Goal: Contribute content: Contribute content

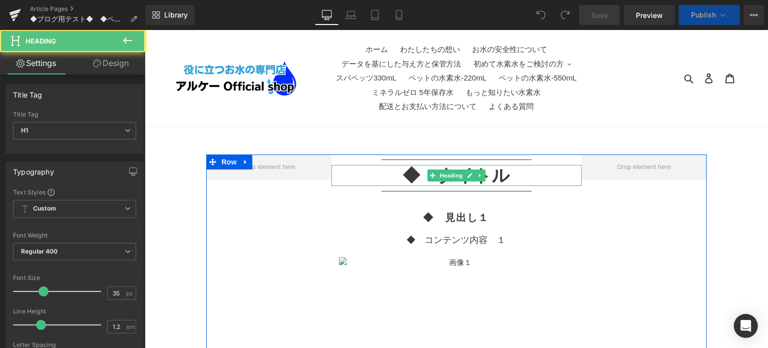
click at [425, 171] on h1 "◆　タイトル" at bounding box center [456, 175] width 250 height 21
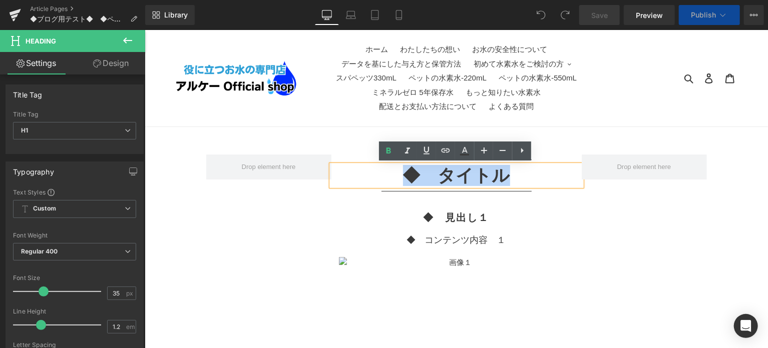
drag, startPoint x: 404, startPoint y: 174, endPoint x: 508, endPoint y: 170, distance: 103.7
click at [508, 170] on h1 "◆　タイトル" at bounding box center [456, 175] width 250 height 21
paste div
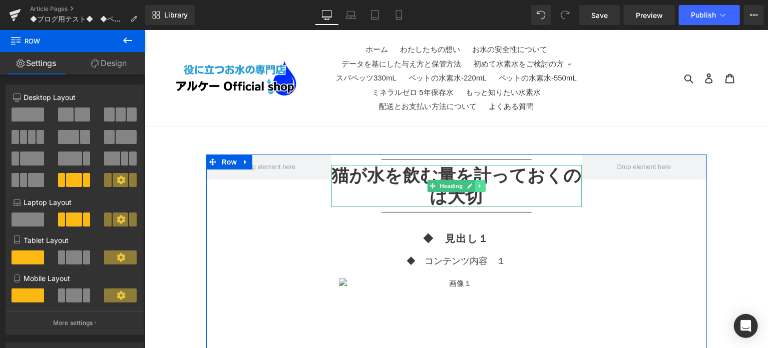
click at [477, 184] on icon at bounding box center [480, 186] width 6 height 6
click at [485, 188] on icon at bounding box center [485, 186] width 6 height 6
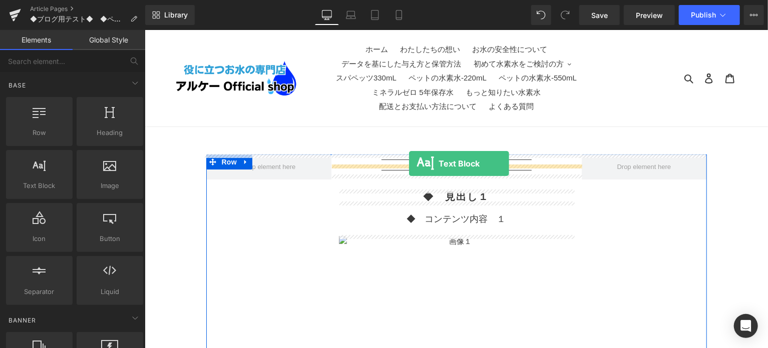
drag, startPoint x: 209, startPoint y: 204, endPoint x: 409, endPoint y: 163, distance: 203.5
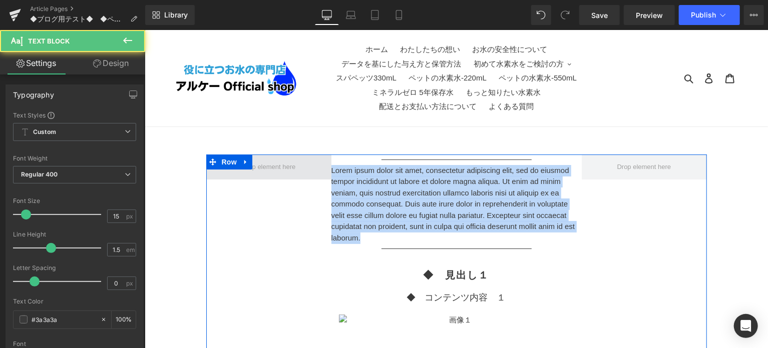
drag, startPoint x: 436, startPoint y: 237, endPoint x: 314, endPoint y: 172, distance: 137.5
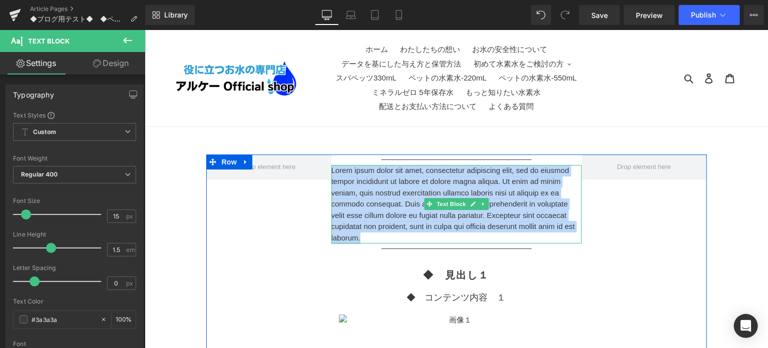
paste div
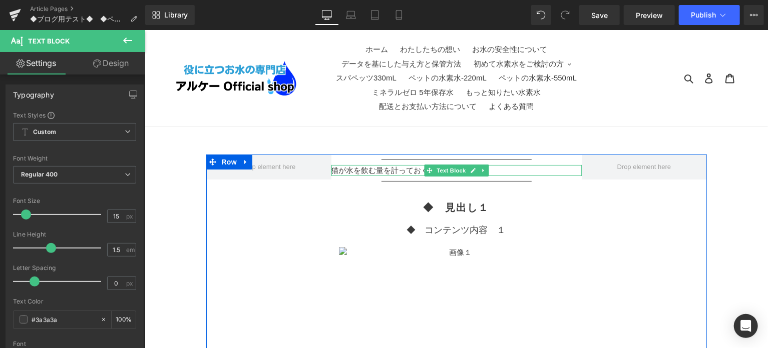
click at [387, 172] on p "猫が水を飲む量を計っておくのは大切" at bounding box center [456, 171] width 250 height 12
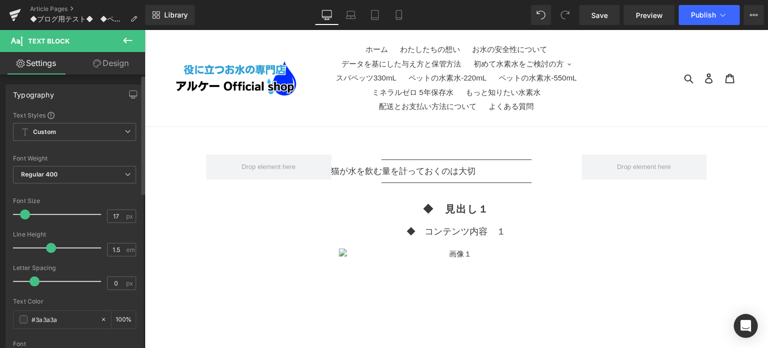
type input "18"
click at [30, 215] on span at bounding box center [29, 215] width 10 height 10
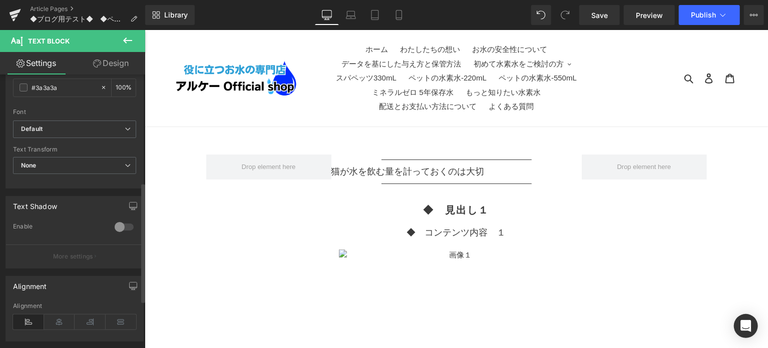
scroll to position [250, 0]
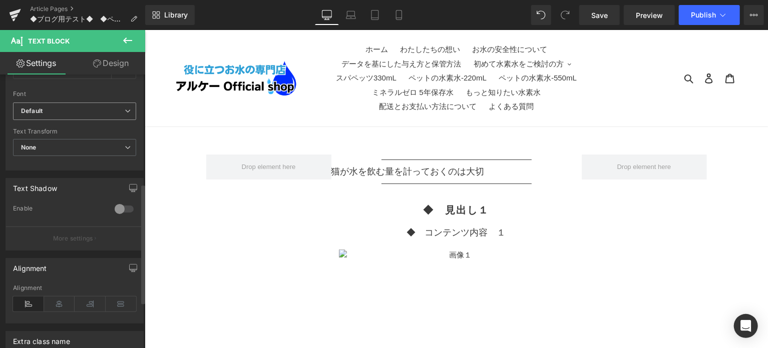
click at [76, 109] on b "Default" at bounding box center [73, 111] width 104 height 9
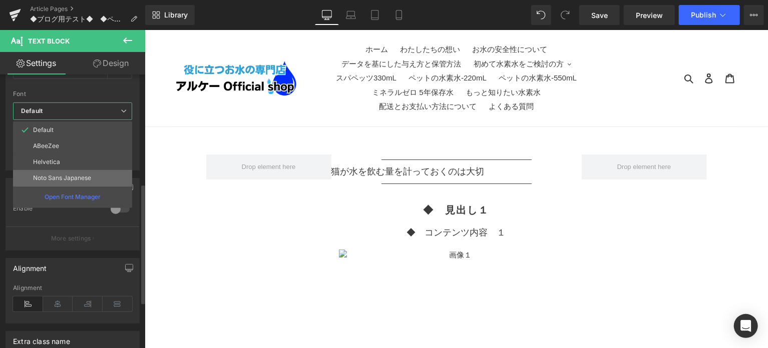
click at [69, 175] on p "Noto Sans Japanese" at bounding box center [62, 178] width 58 height 7
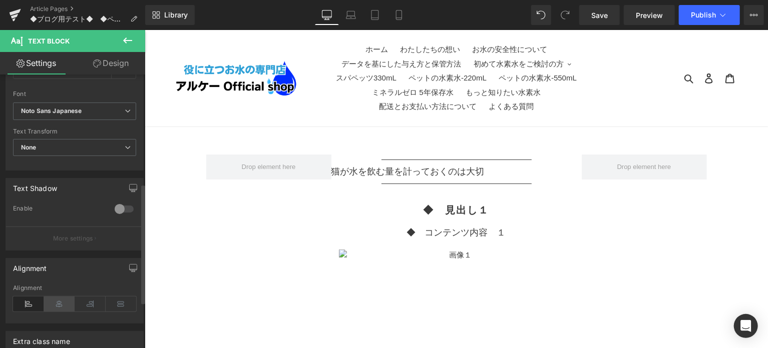
click at [60, 301] on icon at bounding box center [59, 304] width 31 height 15
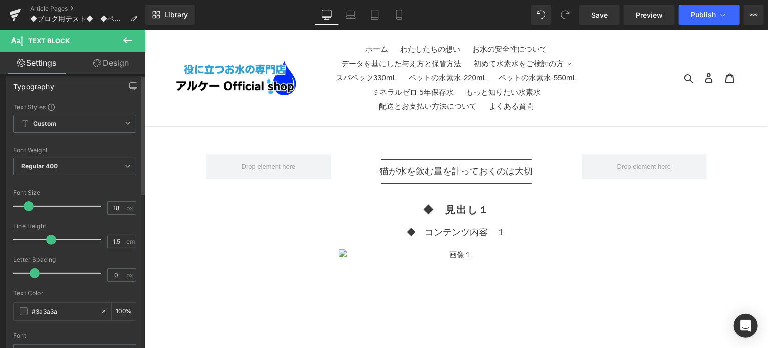
scroll to position [0, 0]
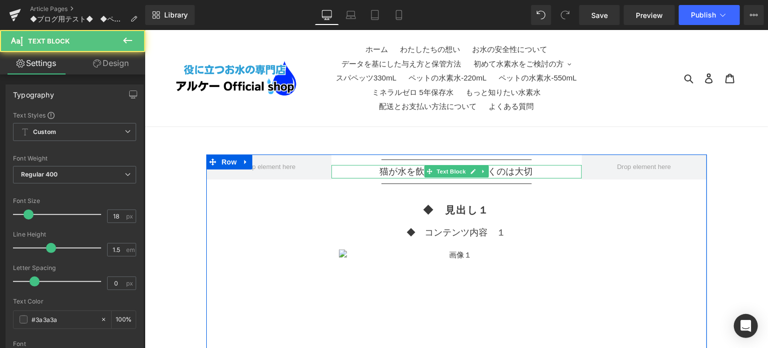
click at [408, 172] on p "猫が水を飲む量を計っておくのは大切" at bounding box center [456, 172] width 250 height 14
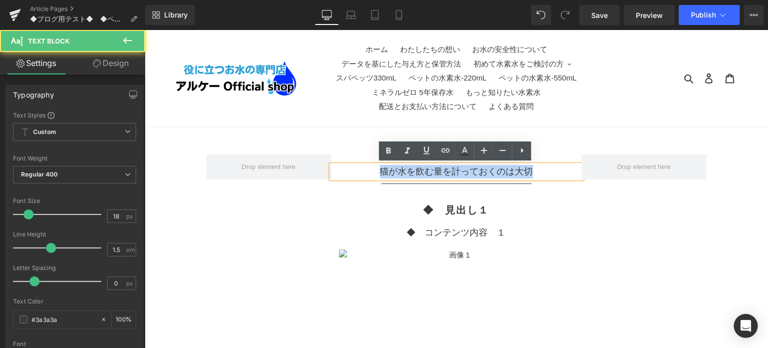
drag, startPoint x: 375, startPoint y: 170, endPoint x: 545, endPoint y: 167, distance: 170.8
click at [545, 167] on p "猫が水を飲む量を計っておくのは大切" at bounding box center [456, 172] width 250 height 14
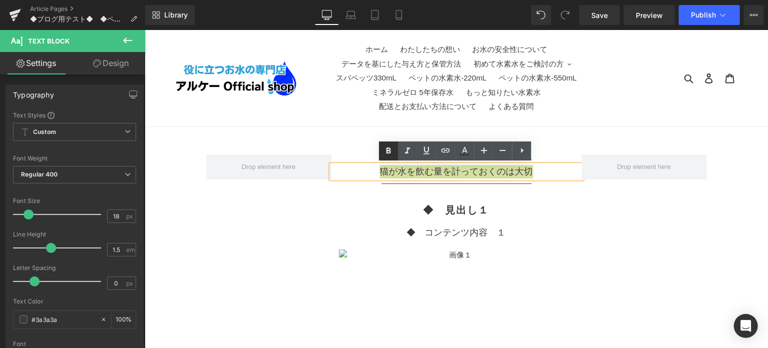
click at [392, 154] on icon at bounding box center [389, 151] width 12 height 12
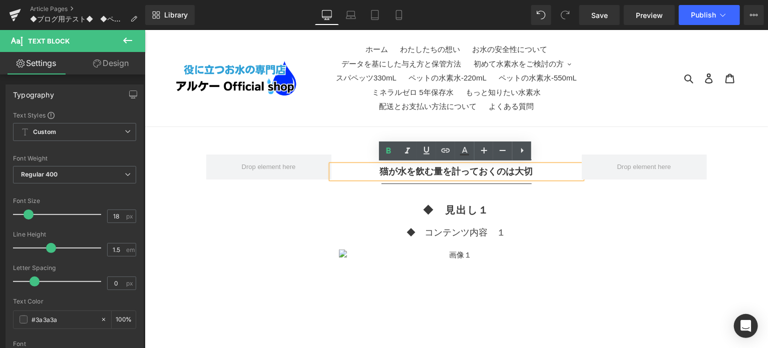
click at [144, 30] on div at bounding box center [144, 30] width 0 height 0
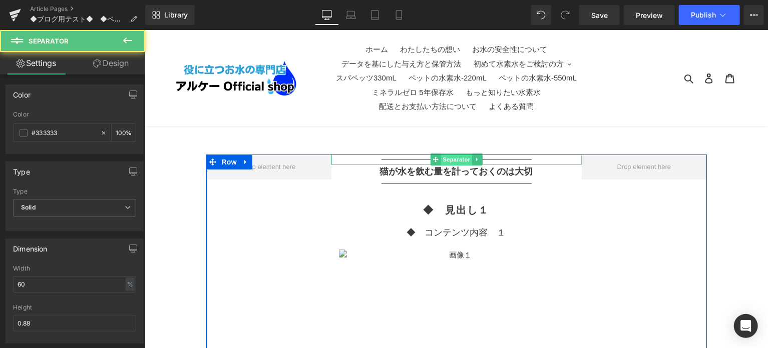
click at [470, 162] on div "Separator" at bounding box center [456, 159] width 250 height 11
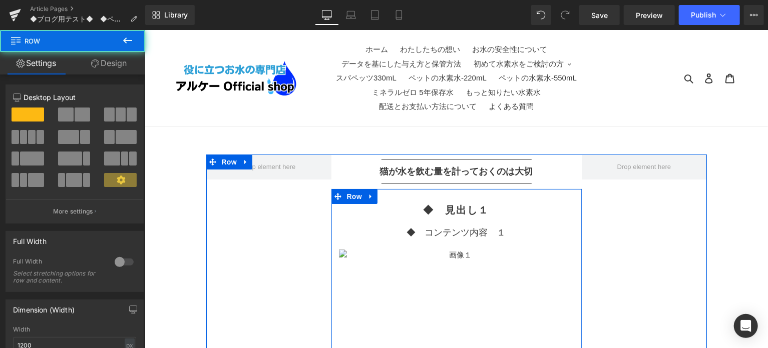
click at [545, 221] on div "◆　見出し１ Heading ◆　コンテンツ内容　１ Text Block Image" at bounding box center [456, 304] width 250 height 201
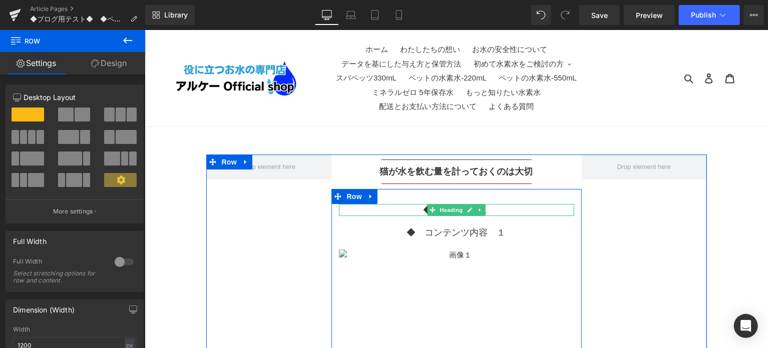
click at [497, 210] on h2 "◆　見出し１" at bounding box center [455, 210] width 235 height 12
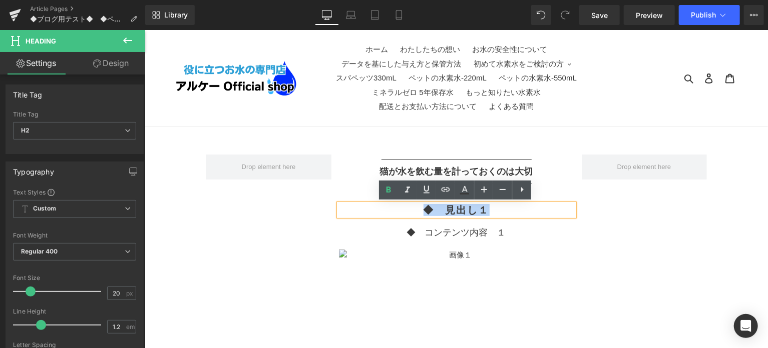
paste div
drag, startPoint x: 490, startPoint y: 210, endPoint x: 415, endPoint y: 210, distance: 75.1
click at [415, 210] on h2 "◆　見出し１" at bounding box center [455, 210] width 235 height 12
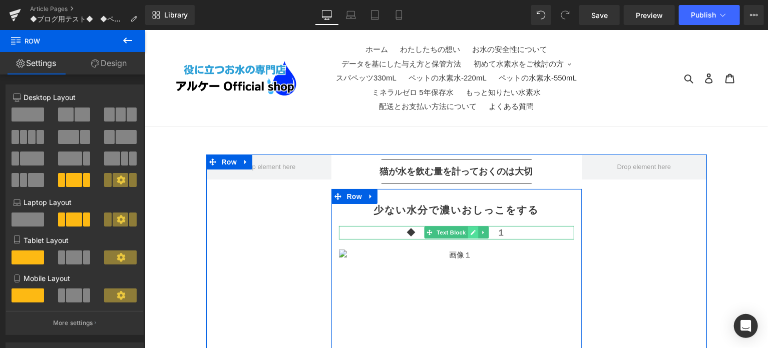
click at [469, 235] on link at bounding box center [472, 232] width 11 height 12
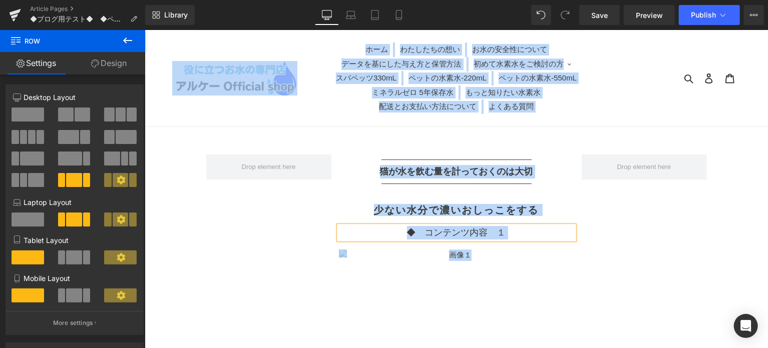
click at [503, 235] on p "◆　コンテンツ内容　１" at bounding box center [455, 233] width 235 height 14
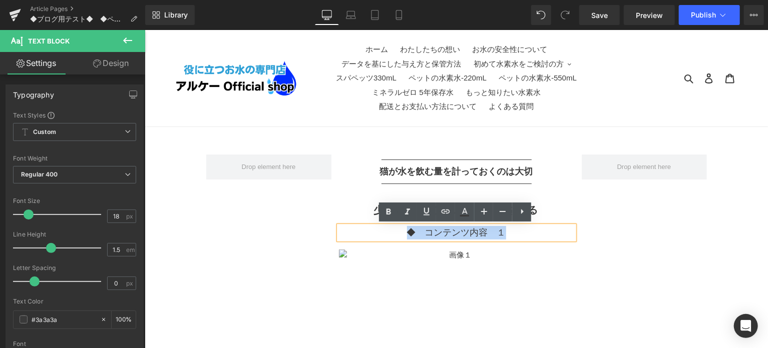
drag, startPoint x: 512, startPoint y: 234, endPoint x: 403, endPoint y: 234, distance: 108.7
click at [403, 234] on p "◆　コンテンツ内容　１" at bounding box center [455, 233] width 235 height 14
paste div
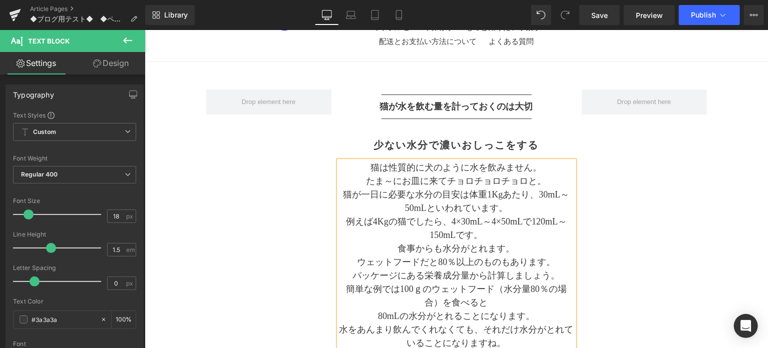
scroll to position [83, 0]
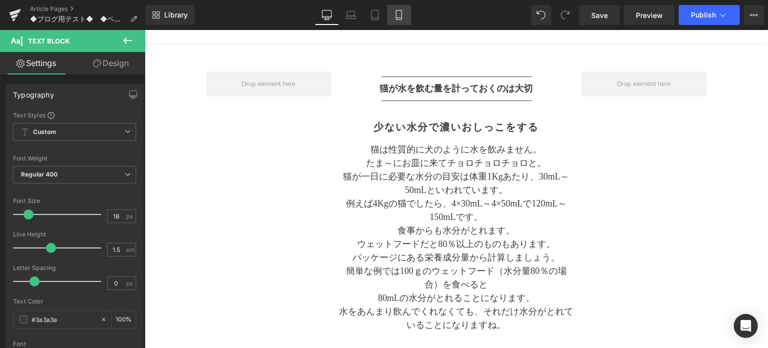
click at [403, 19] on icon at bounding box center [399, 15] width 10 height 10
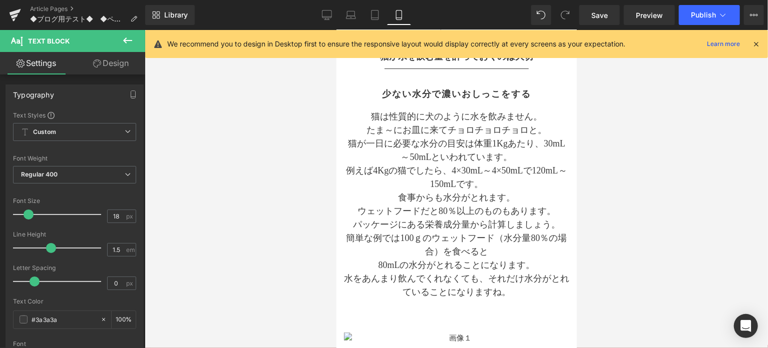
scroll to position [55, 0]
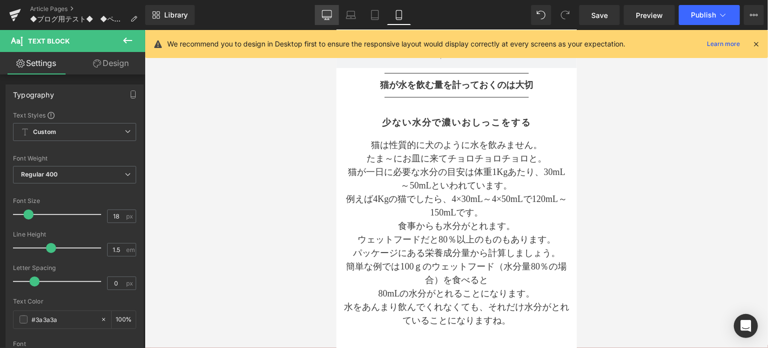
click at [327, 17] on icon at bounding box center [327, 17] width 10 height 0
type input "100"
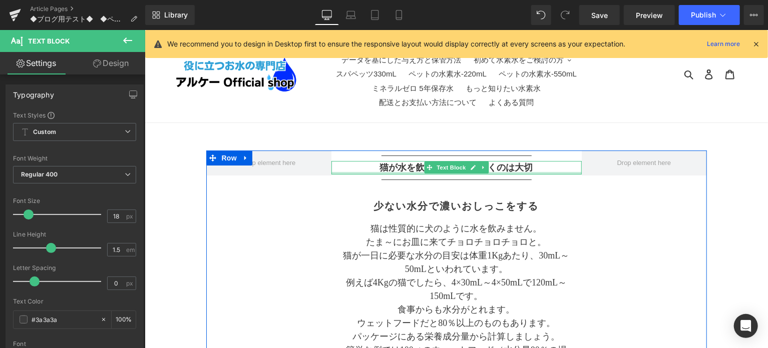
scroll to position [87, 0]
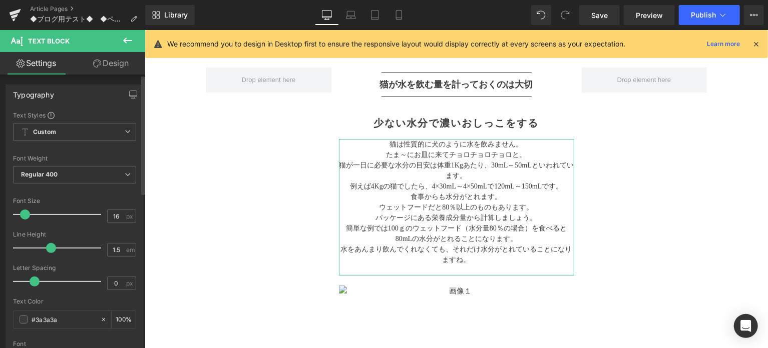
type input "17"
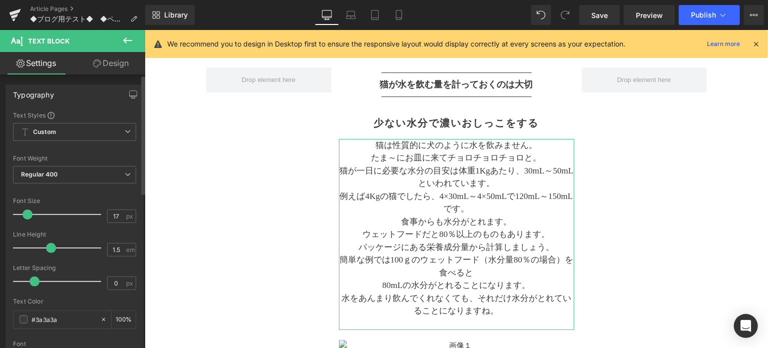
click at [30, 216] on span at bounding box center [28, 215] width 10 height 10
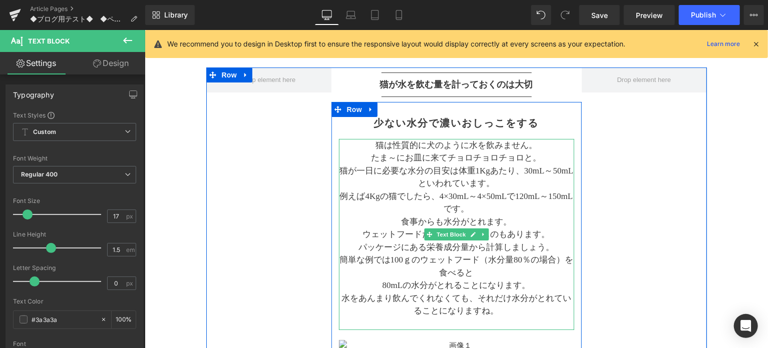
click at [465, 186] on p "猫が一日に必要な水分の目安は体重1Kgあたり、30mL～50mLといわれています。" at bounding box center [455, 177] width 235 height 26
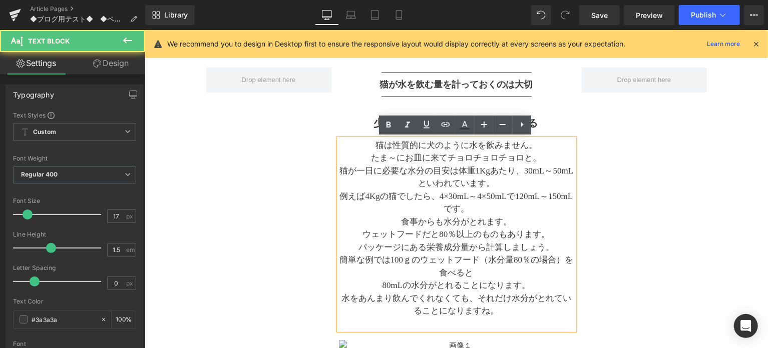
click at [534, 158] on p "たま～にお皿に来てチョロチョロチョロと。" at bounding box center [455, 157] width 235 height 13
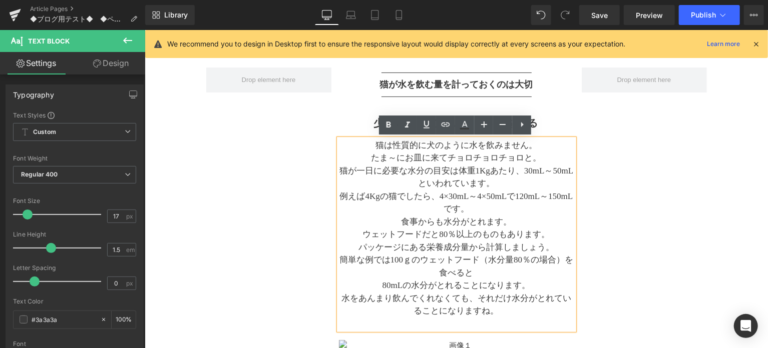
click at [537, 158] on p "たま～にお皿に来てチョロチョロチョロと。" at bounding box center [455, 157] width 235 height 13
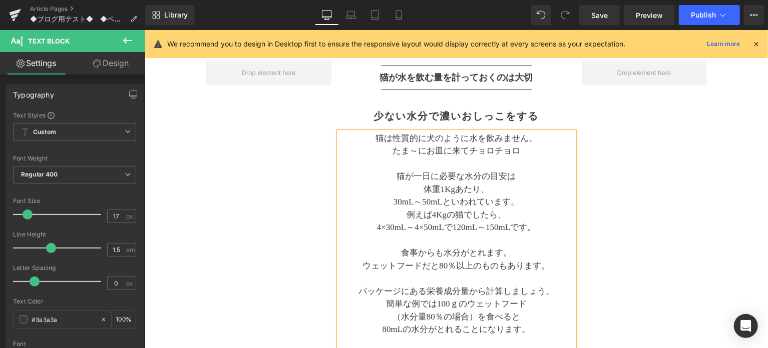
scroll to position [178, 0]
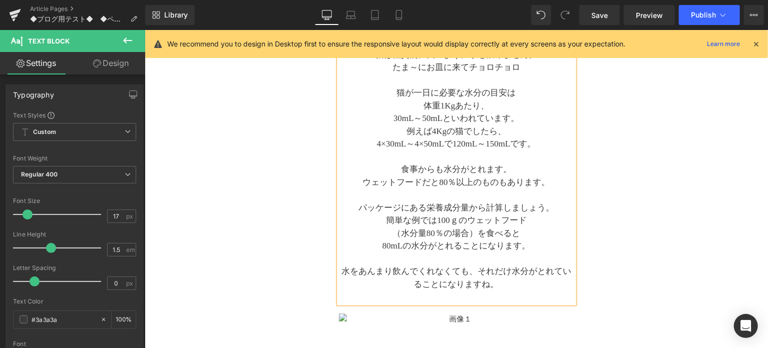
click at [472, 270] on p "水をあんまり飲んでくれなくても、それだけ水分がとれていることになりますね。" at bounding box center [455, 278] width 235 height 26
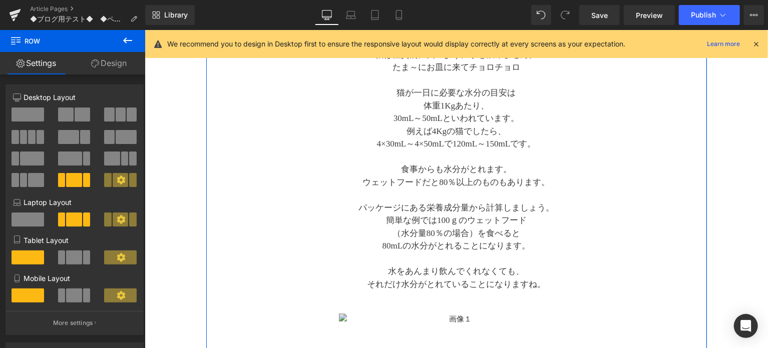
scroll to position [261, 0]
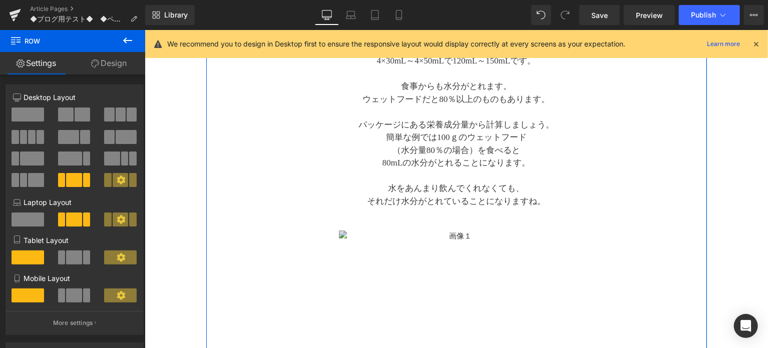
click at [511, 236] on img at bounding box center [455, 308] width 235 height 156
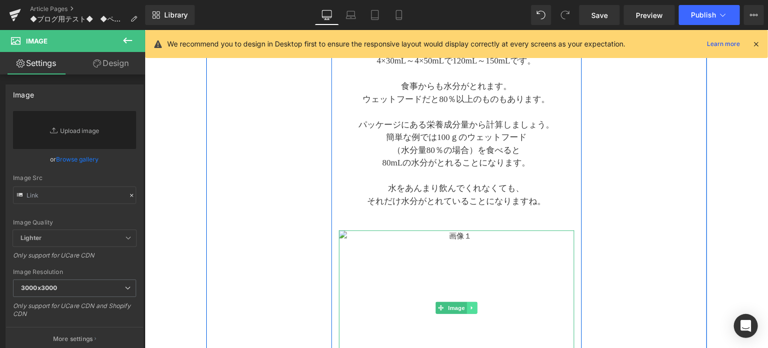
click at [471, 302] on link at bounding box center [471, 308] width 11 height 12
click at [478, 306] on icon at bounding box center [477, 308] width 6 height 6
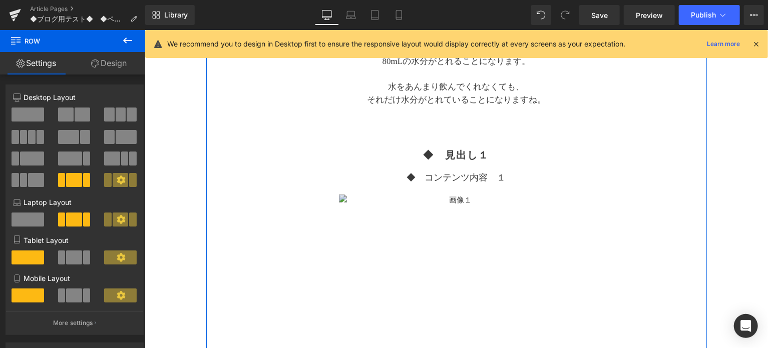
scroll to position [344, 0]
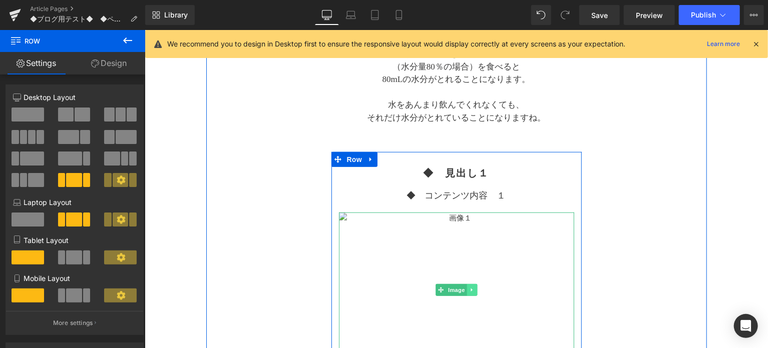
click at [473, 290] on icon at bounding box center [472, 290] width 6 height 6
click at [477, 287] on icon at bounding box center [477, 290] width 6 height 6
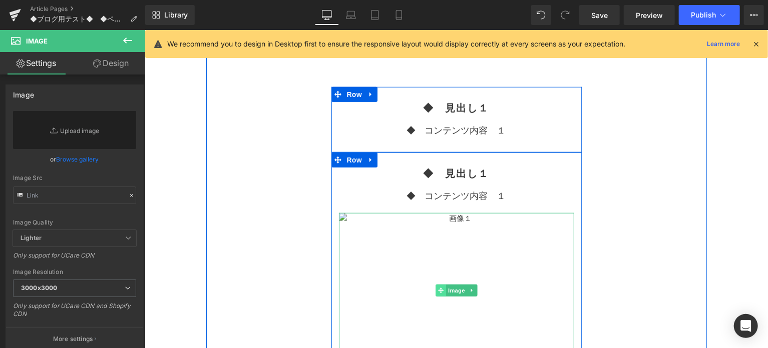
scroll to position [428, 0]
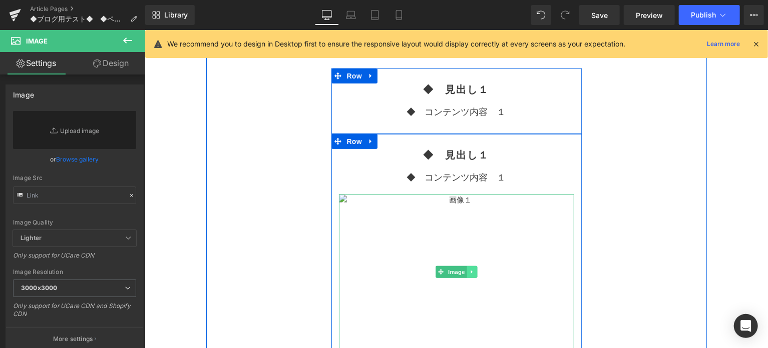
click at [470, 268] on link at bounding box center [471, 272] width 11 height 12
click at [475, 271] on icon at bounding box center [477, 272] width 6 height 6
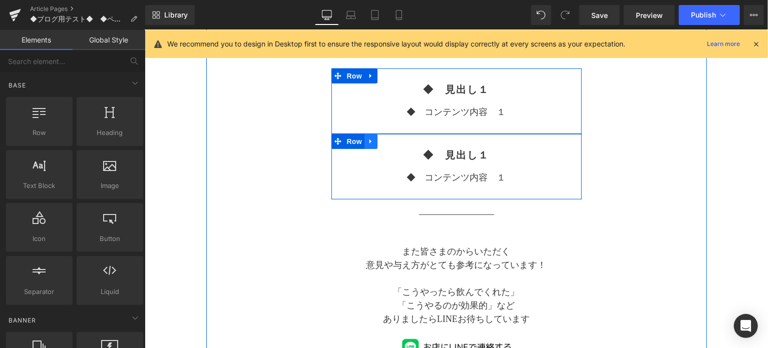
click at [371, 139] on icon at bounding box center [370, 141] width 7 height 8
click at [382, 144] on icon at bounding box center [383, 141] width 7 height 7
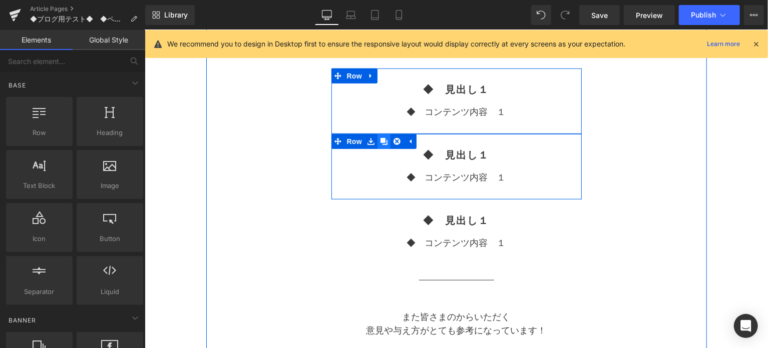
click at [381, 142] on icon at bounding box center [383, 141] width 7 height 7
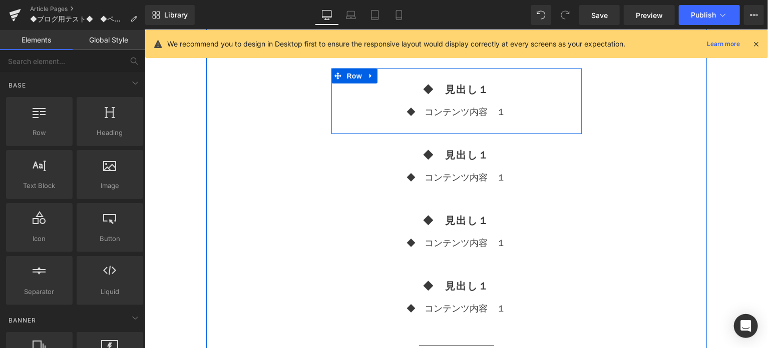
click at [613, 230] on div "Separator 猫が水を飲む量を計っておくのは大切 Text Block Separator 少ない水分で濃いおしっこをする Heading 猫は性質的に…" at bounding box center [456, 115] width 501 height 779
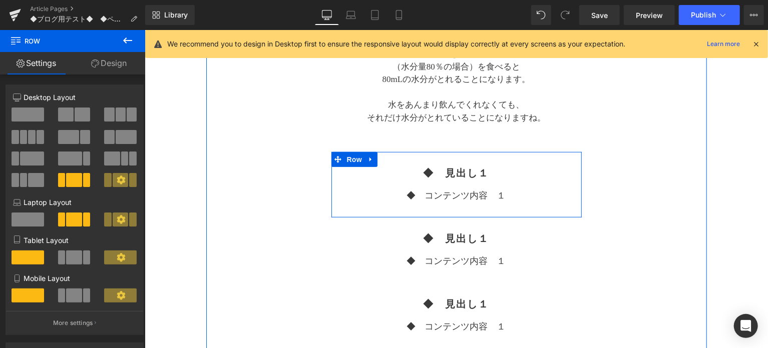
scroll to position [261, 0]
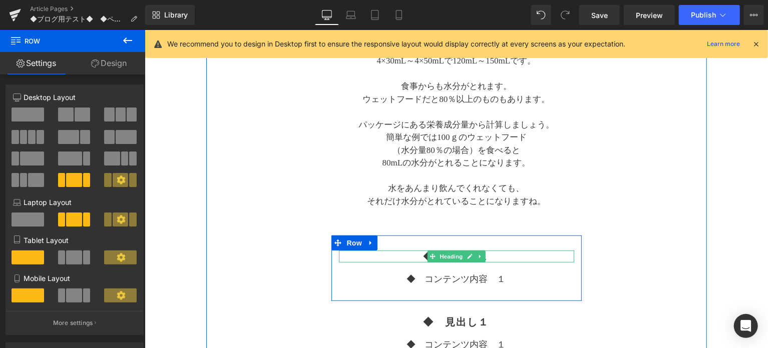
click at [416, 256] on h2 "◆　見出し１" at bounding box center [455, 256] width 235 height 12
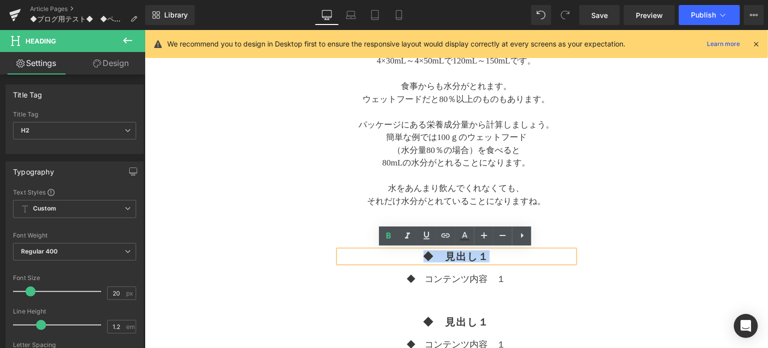
drag, startPoint x: 417, startPoint y: 254, endPoint x: 489, endPoint y: 255, distance: 71.6
click at [489, 255] on h2 "◆　見出し１" at bounding box center [455, 256] width 235 height 12
paste div
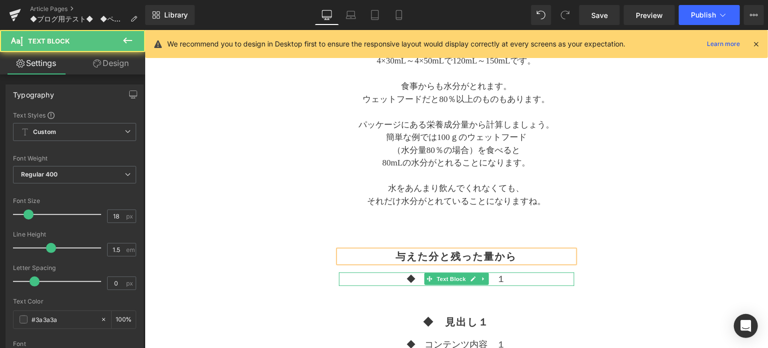
click at [403, 278] on p "◆　コンテンツ内容　１" at bounding box center [455, 279] width 235 height 14
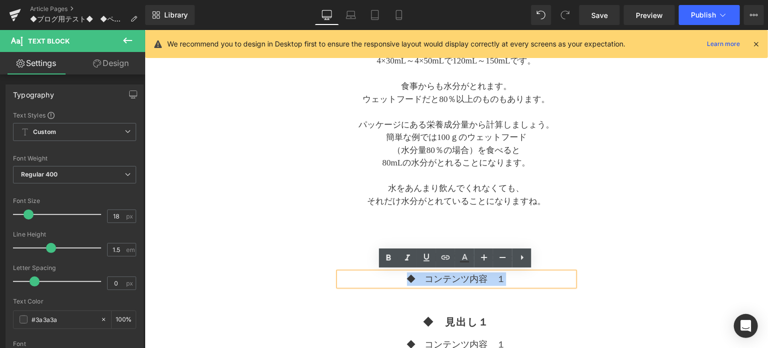
drag, startPoint x: 404, startPoint y: 278, endPoint x: 518, endPoint y: 277, distance: 114.2
click at [518, 277] on p "◆　コンテンツ内容　１" at bounding box center [455, 279] width 235 height 14
paste div
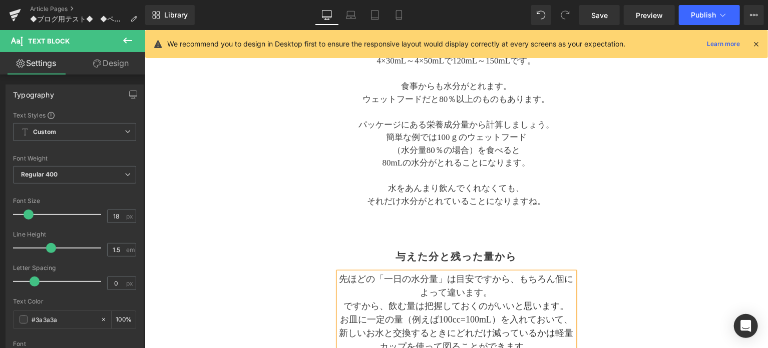
click at [518, 280] on p "先ほどの「一日の水分量」は目安ですから、もちろん個によって違います。" at bounding box center [455, 285] width 235 height 27
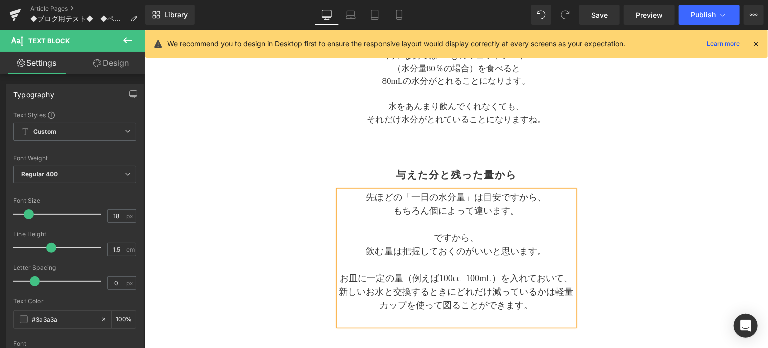
scroll to position [362, 0]
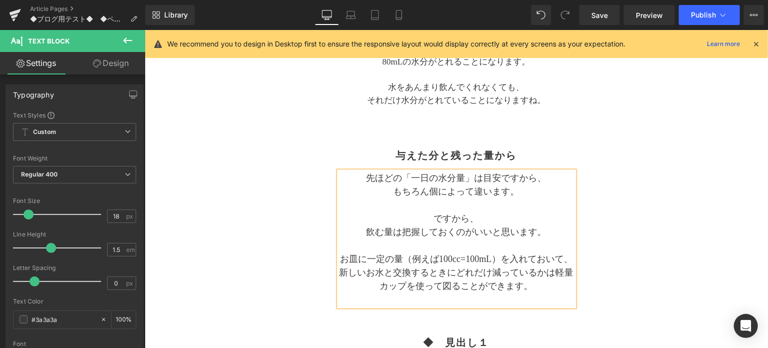
click at [522, 260] on p "お皿に一定の量（例えば100cc=100mL）を入れておいて、新しいお水と交換するときにどれだけ減っているかは軽量カップを使って図ることができます。" at bounding box center [455, 272] width 235 height 41
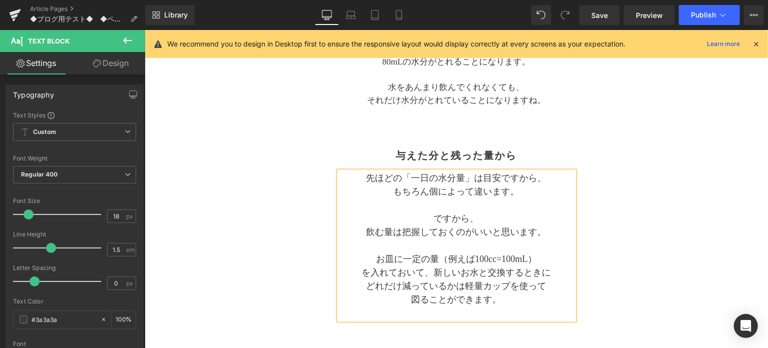
click at [602, 256] on div "Separator 猫が水を飲む量を計っておくのは大切 Text Block Separator 少ない水分で濃いおしっこをする Heading 猫は性質的に…" at bounding box center [456, 249] width 501 height 914
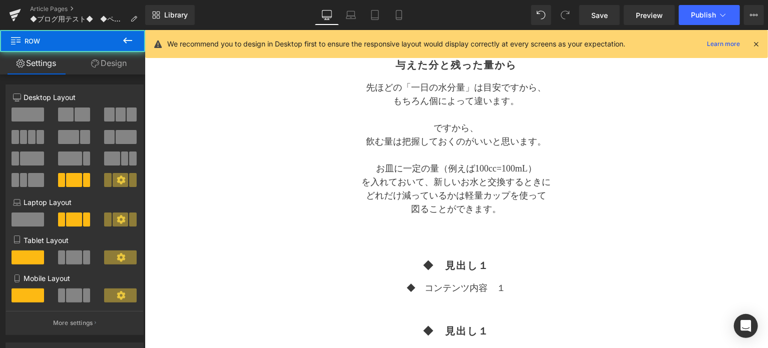
scroll to position [529, 0]
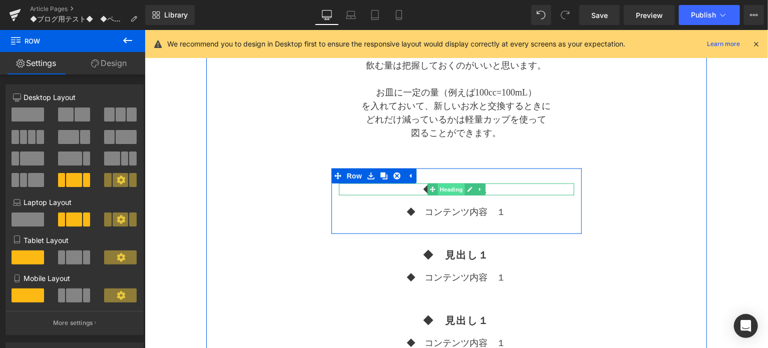
click at [446, 187] on span "Heading" at bounding box center [450, 189] width 27 height 12
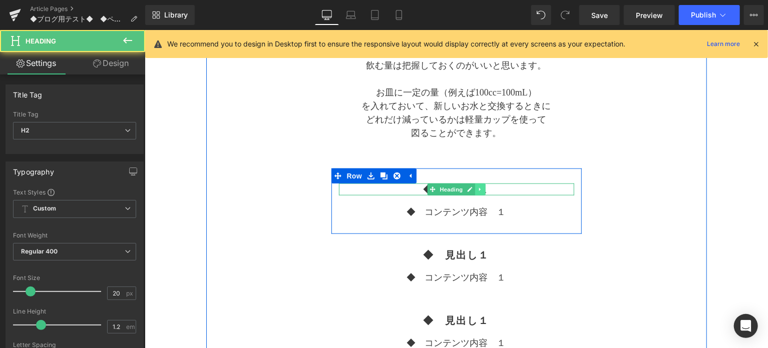
click at [483, 187] on link at bounding box center [480, 189] width 11 height 12
click at [509, 188] on h2 "◆　見出し１" at bounding box center [455, 189] width 235 height 12
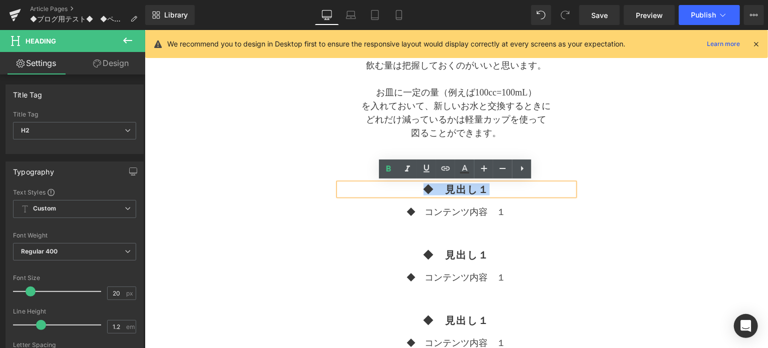
drag, startPoint x: 506, startPoint y: 188, endPoint x: 417, endPoint y: 188, distance: 88.6
click at [417, 188] on h2 "◆　見出し１" at bounding box center [455, 189] width 235 height 12
paste div
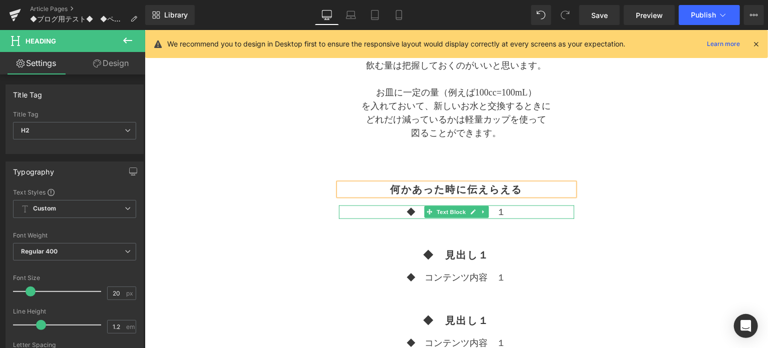
click at [400, 210] on p "◆　コンテンツ内容　１" at bounding box center [455, 212] width 235 height 14
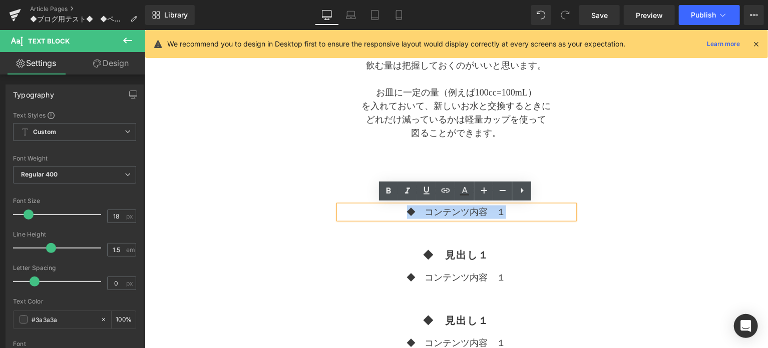
drag, startPoint x: 399, startPoint y: 210, endPoint x: 510, endPoint y: 216, distance: 111.3
click at [510, 216] on p "◆　コンテンツ内容　１" at bounding box center [455, 212] width 235 height 14
paste div
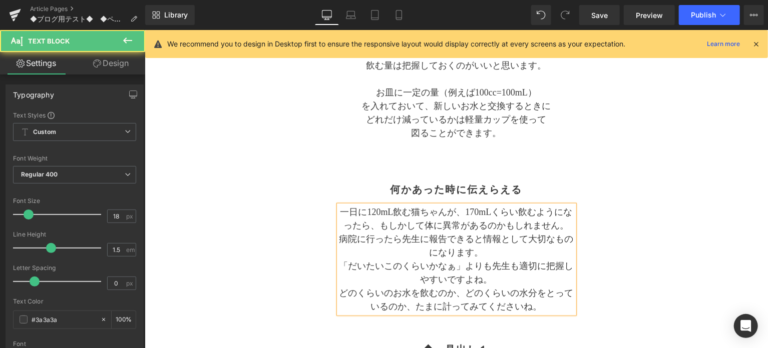
click at [468, 214] on p "一日に120mL飲む猫ちゃんが、170mLくらい飲むようになったら、もしかして体に異常があるのかもしれません。" at bounding box center [455, 218] width 235 height 27
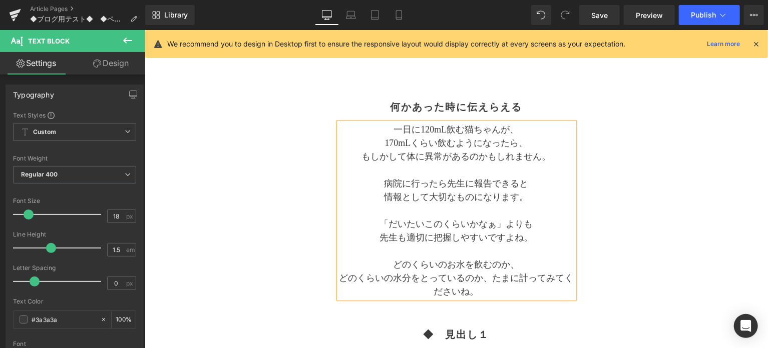
scroll to position [630, 0]
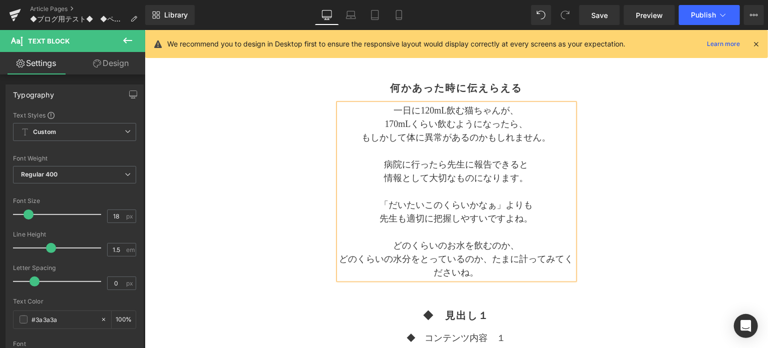
click at [489, 258] on p "どのくらいの水分をとっているのか、たまに計ってみてくださいね。" at bounding box center [455, 265] width 235 height 27
click at [628, 234] on div "Separator 猫が水を飲む量を計っておくのは大切 Text Block Separator 少ない水分で濃いおしっこをする Heading 猫は性質的に…" at bounding box center [456, 62] width 501 height 1077
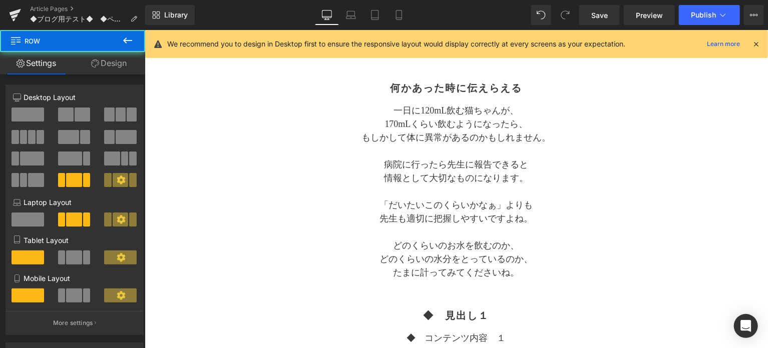
scroll to position [714, 0]
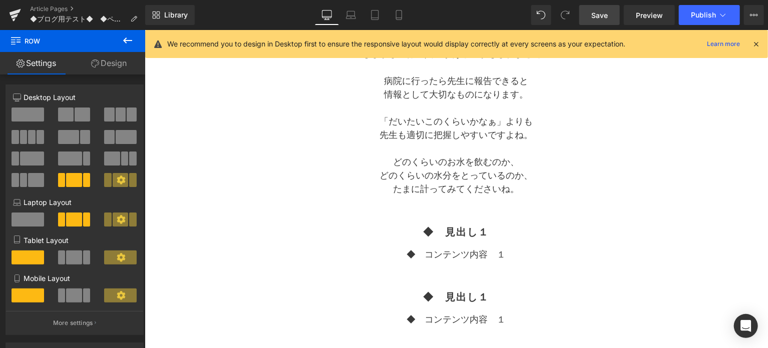
click at [605, 17] on span "Save" at bounding box center [599, 15] width 17 height 11
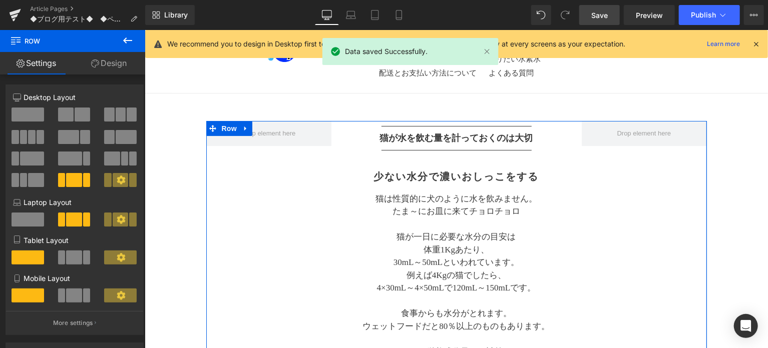
scroll to position [0, 0]
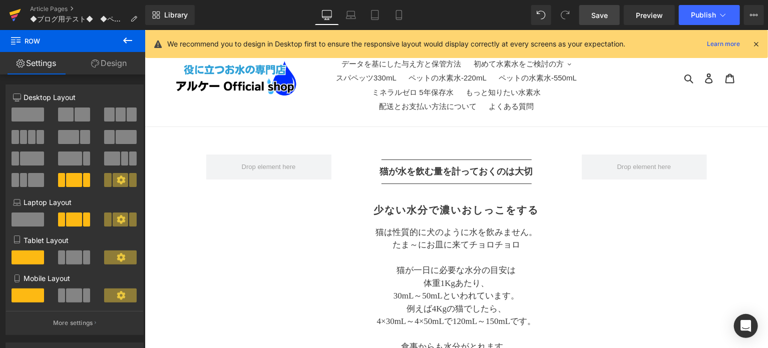
click at [12, 14] on icon at bounding box center [16, 12] width 12 height 7
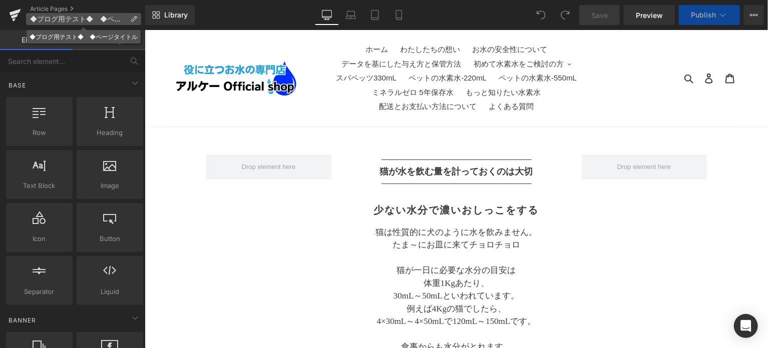
click at [134, 17] on icon at bounding box center [133, 19] width 7 height 7
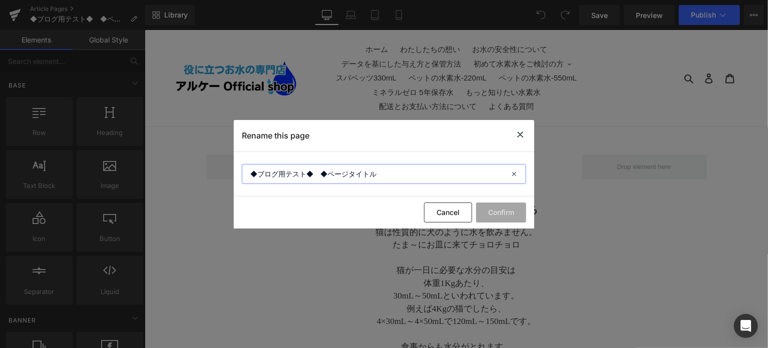
drag, startPoint x: 251, startPoint y: 171, endPoint x: 397, endPoint y: 175, distance: 145.3
click at [397, 175] on input "◆ブログ用テスト◆　◆ページタイトル" at bounding box center [384, 174] width 284 height 20
paste input "猫が水を飲む量を計っておくのは大切"
type input "猫が水を飲む量を計っておくのは大切"
click at [487, 215] on button "Confirm" at bounding box center [501, 213] width 50 height 20
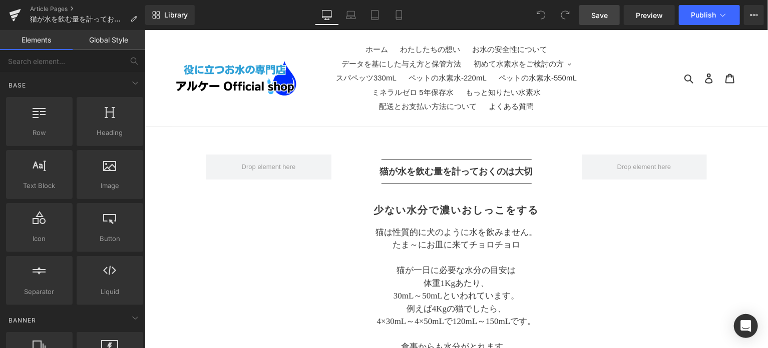
click at [598, 20] on span "Save" at bounding box center [599, 15] width 17 height 11
click at [15, 15] on icon at bounding box center [15, 15] width 12 height 25
